Goal: Transaction & Acquisition: Purchase product/service

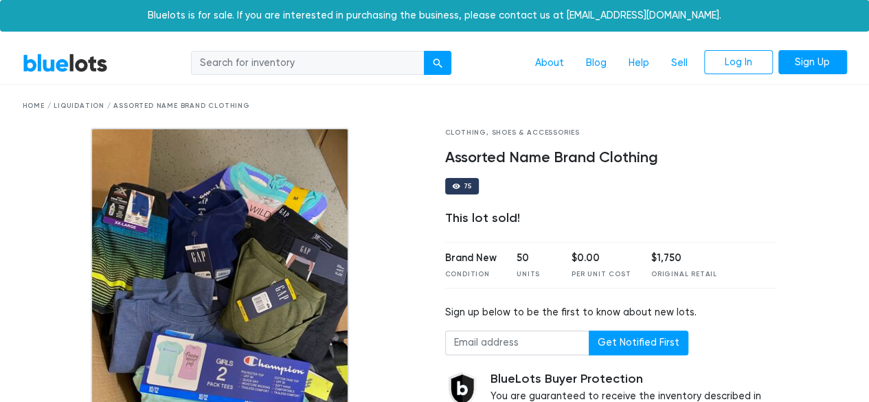
click at [87, 54] on link "BlueLots" at bounding box center [65, 63] width 85 height 20
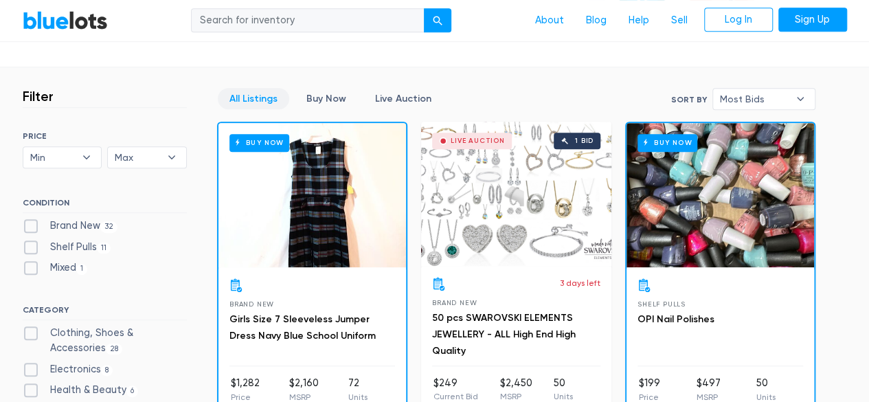
scroll to position [382, 0]
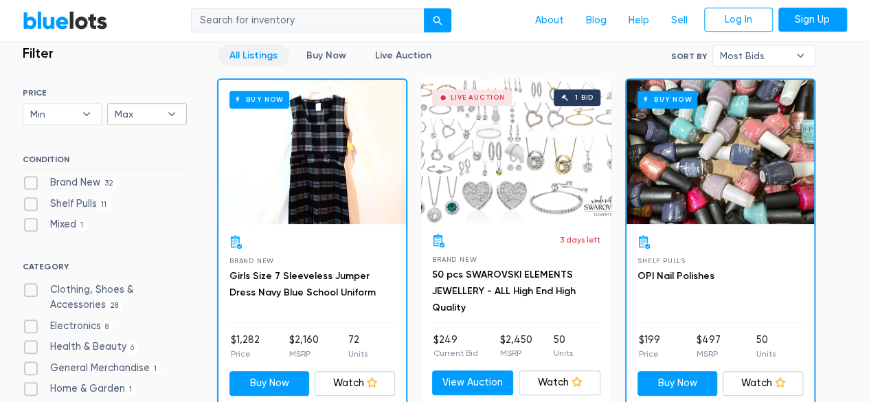
click at [155, 123] on span "Max" at bounding box center [137, 114] width 45 height 21
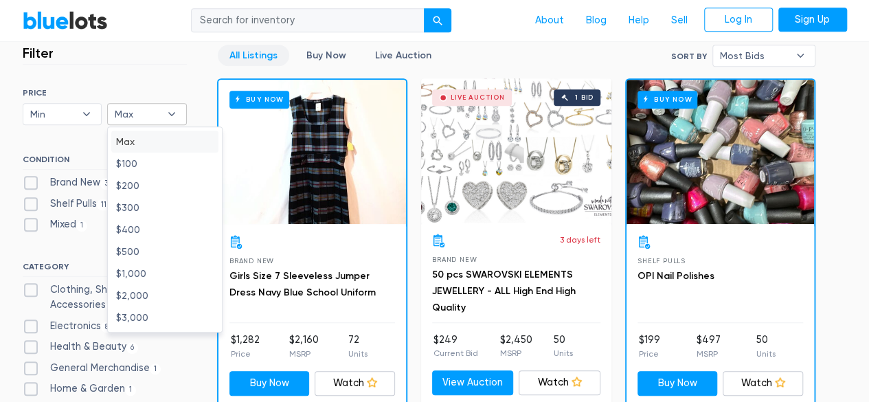
click at [165, 99] on div "PRICE Min $100 $200 $300 $400 $500 $1,000 $2,000 $3,000 Min ▾ Min $100 $200 $30…" at bounding box center [105, 106] width 164 height 36
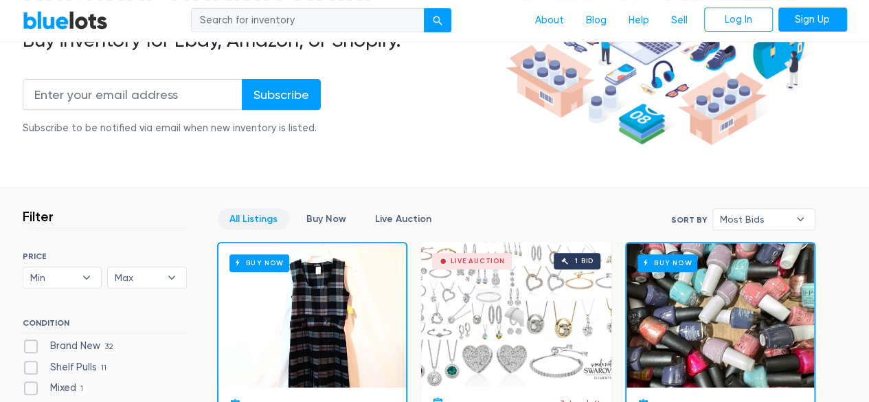
scroll to position [0, 0]
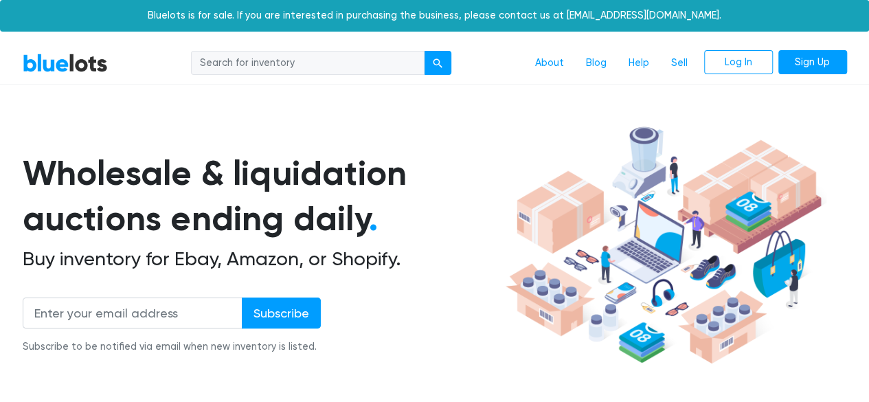
click at [258, 63] on input "search" at bounding box center [308, 63] width 234 height 25
type input "wallet"
click at [424, 51] on button "submit" at bounding box center [437, 63] width 27 height 25
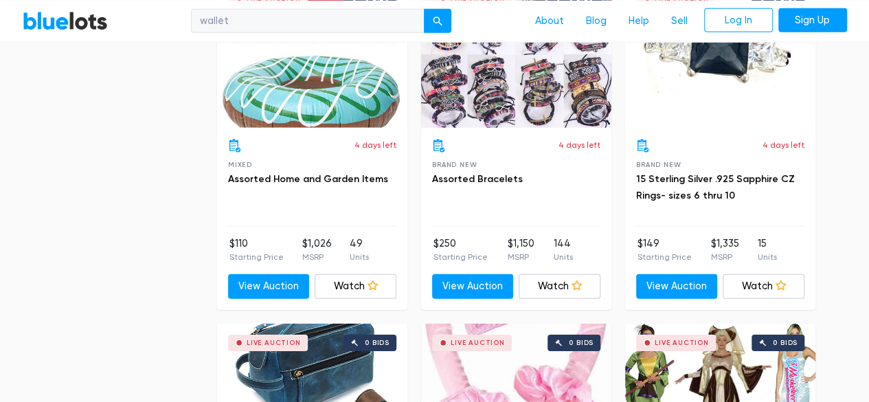
scroll to position [4574, 0]
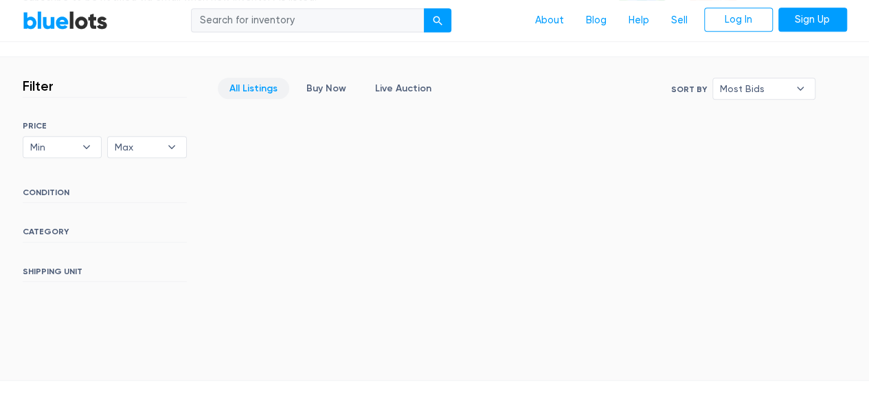
scroll to position [348, 0]
